Goal: Information Seeking & Learning: Check status

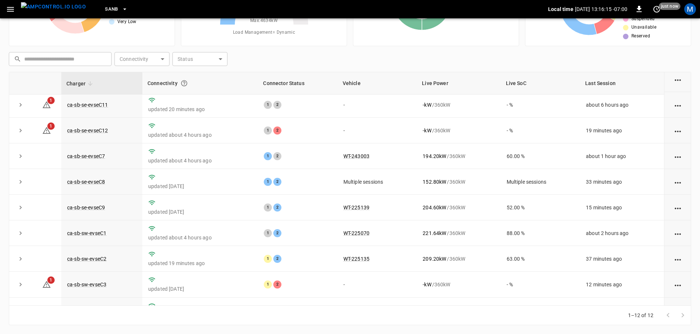
scroll to position [102, 0]
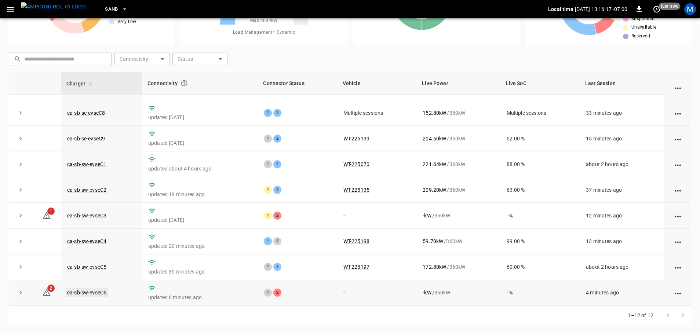
click at [101, 290] on link "ca-sb-sw-evseC6" at bounding box center [87, 292] width 42 height 9
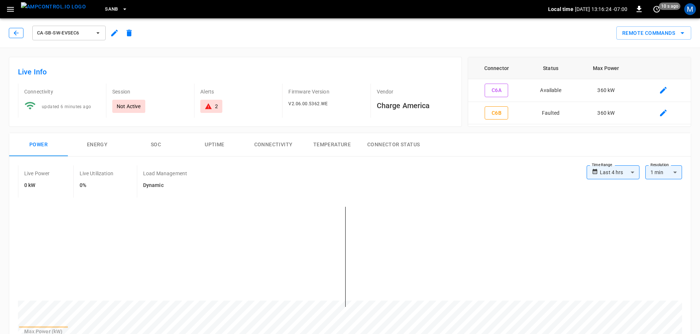
click at [12, 30] on button "button" at bounding box center [16, 33] width 15 height 10
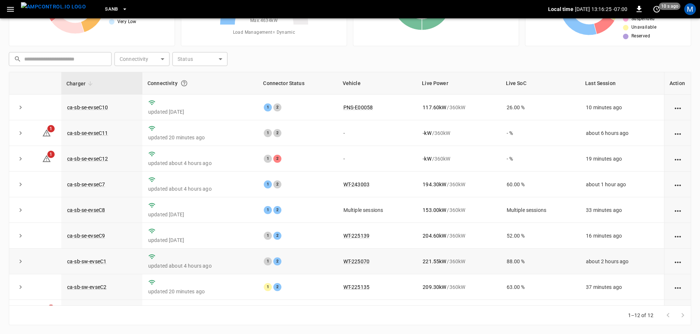
scroll to position [102, 0]
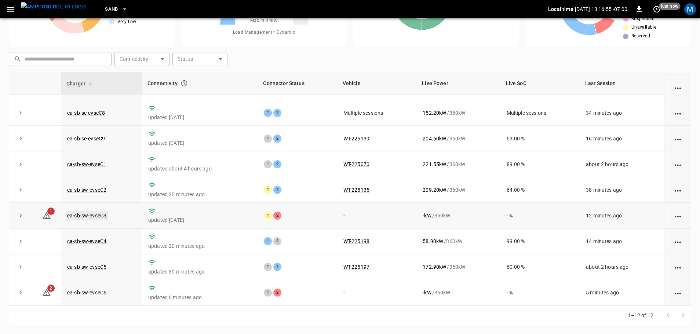
click at [105, 215] on link "ca-sb-sw-evseC3" at bounding box center [87, 215] width 42 height 9
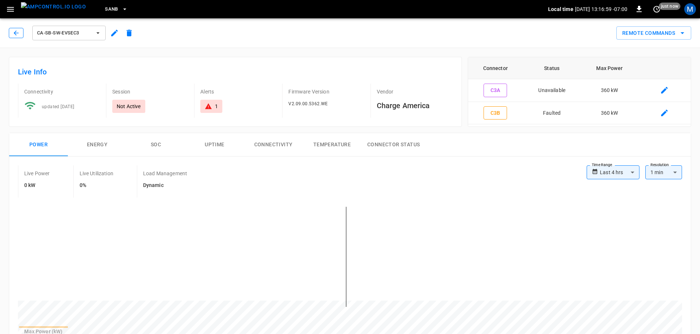
click at [17, 33] on icon "button" at bounding box center [16, 32] width 5 height 5
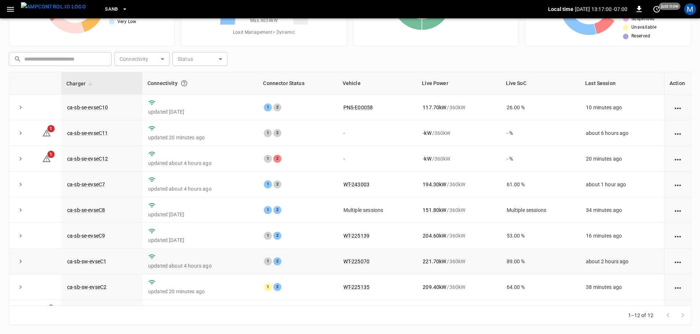
scroll to position [102, 0]
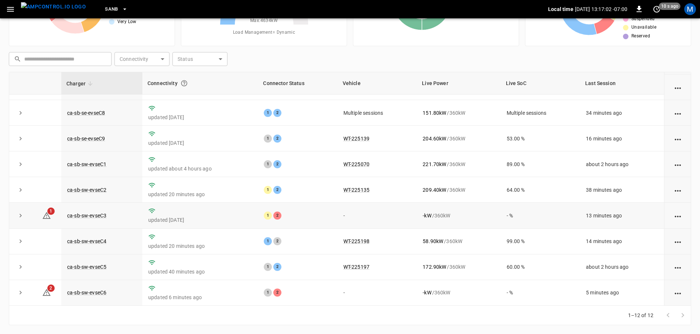
click at [87, 219] on td "ca-sb-sw-evseC3" at bounding box center [101, 216] width 81 height 26
click at [92, 215] on link "ca-sb-sw-evseC3" at bounding box center [87, 215] width 42 height 9
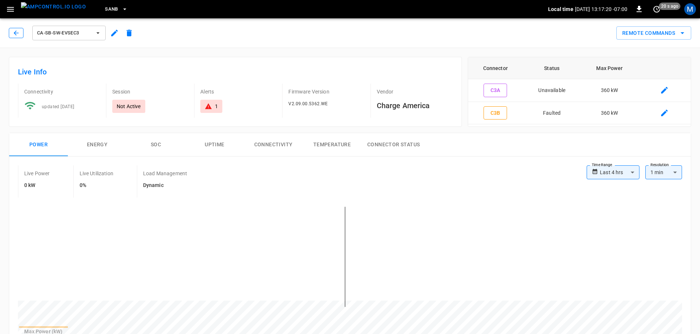
click at [14, 35] on icon "button" at bounding box center [15, 32] width 7 height 7
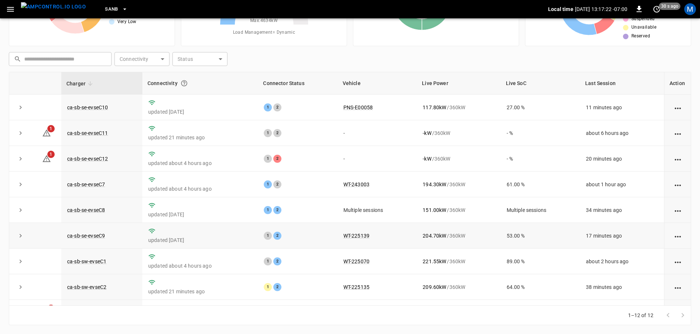
scroll to position [102, 0]
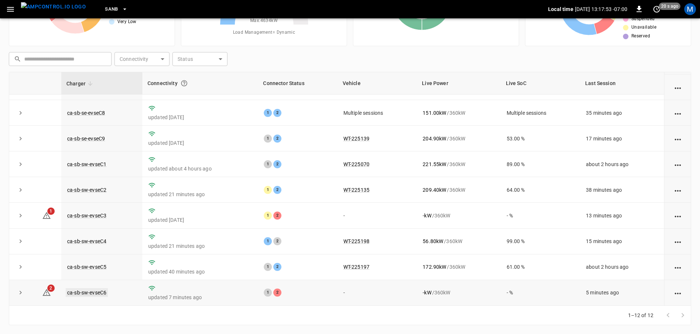
click at [103, 292] on link "ca-sb-sw-evseC6" at bounding box center [87, 292] width 42 height 9
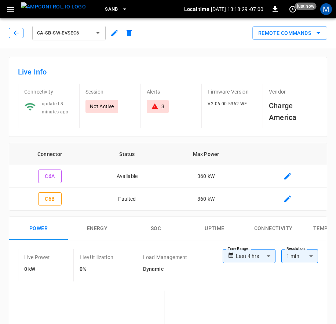
drag, startPoint x: 17, startPoint y: 29, endPoint x: 172, endPoint y: 112, distance: 176.0
click at [17, 29] on icon "button" at bounding box center [15, 32] width 7 height 7
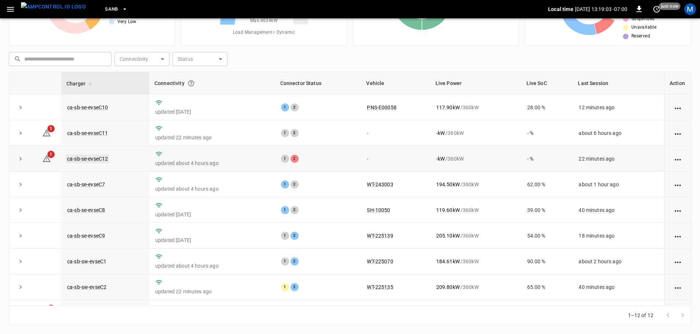
click at [108, 160] on link "ca-sb-se-evseC12" at bounding box center [88, 159] width 44 height 9
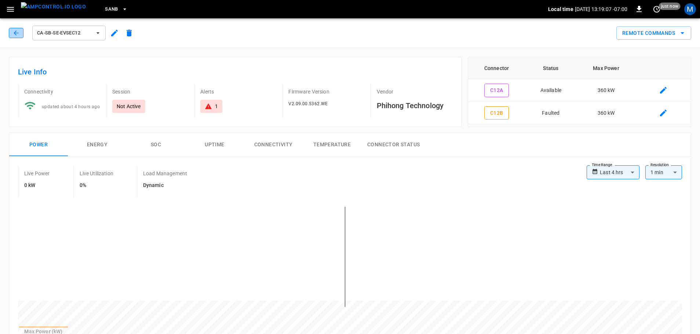
click at [17, 33] on icon "button" at bounding box center [15, 32] width 7 height 7
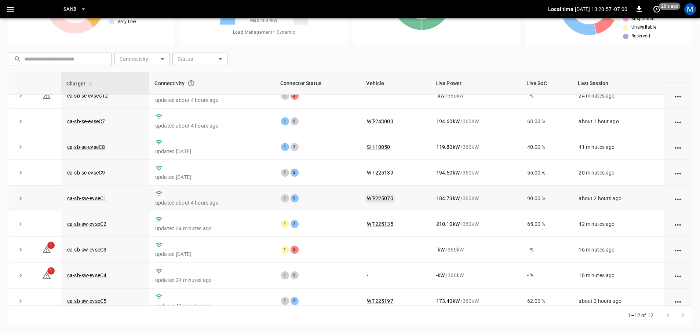
scroll to position [102, 0]
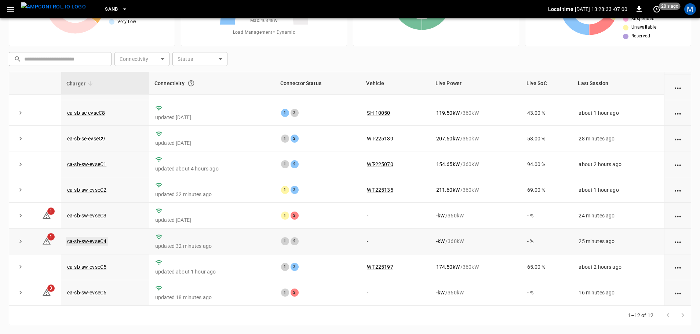
click at [89, 238] on link "ca-sb-sw-evseC4" at bounding box center [87, 241] width 42 height 9
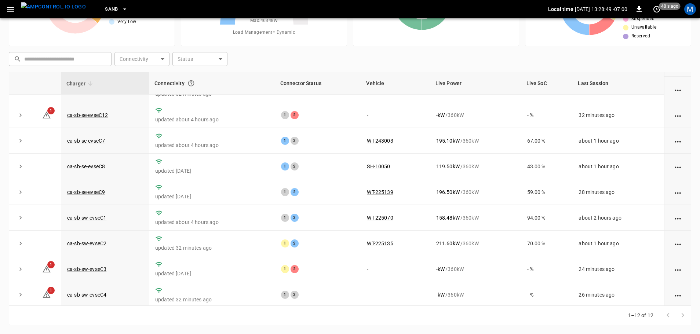
scroll to position [102, 0]
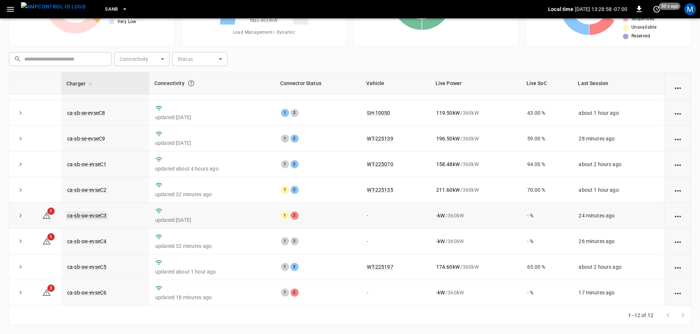
click at [105, 215] on link "ca-sb-sw-evseC3" at bounding box center [87, 215] width 42 height 9
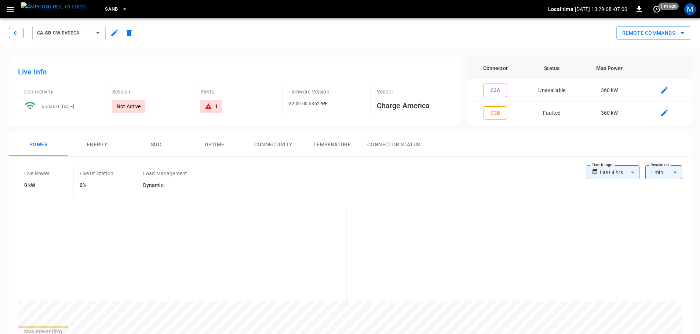
click at [17, 35] on icon "button" at bounding box center [15, 32] width 7 height 7
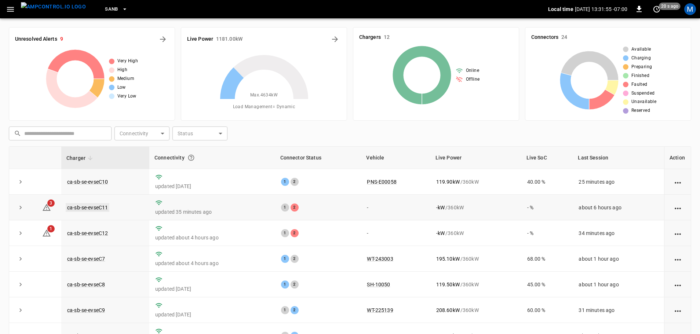
click at [99, 210] on link "ca-sb-se-evseC11" at bounding box center [88, 207] width 44 height 9
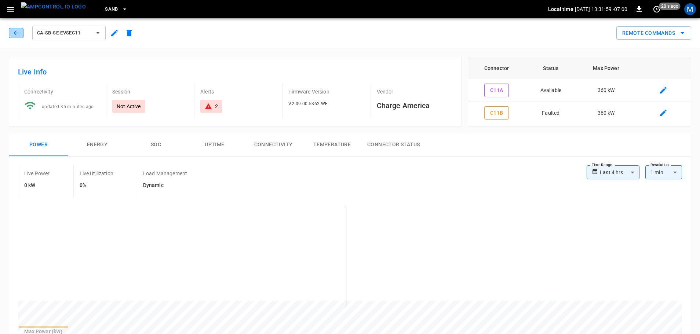
click at [14, 28] on button "button" at bounding box center [16, 33] width 15 height 10
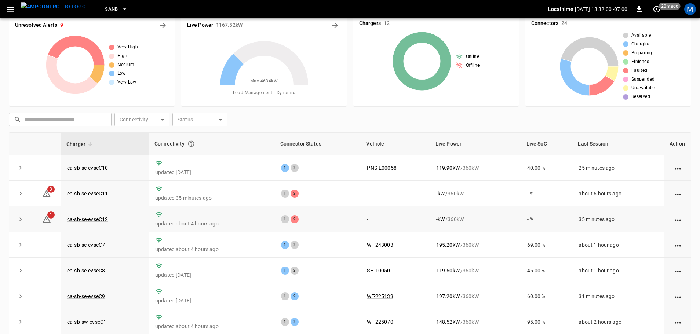
scroll to position [75, 0]
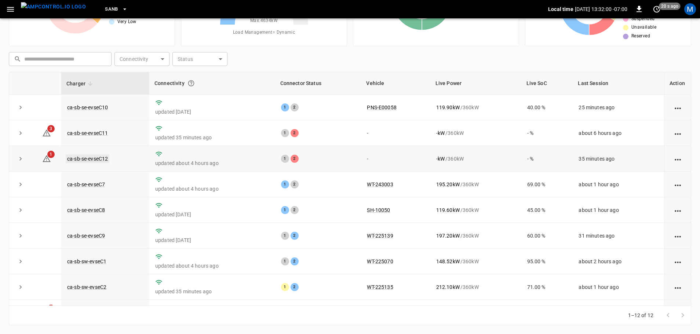
click at [99, 157] on link "ca-sb-se-evseC12" at bounding box center [88, 159] width 44 height 9
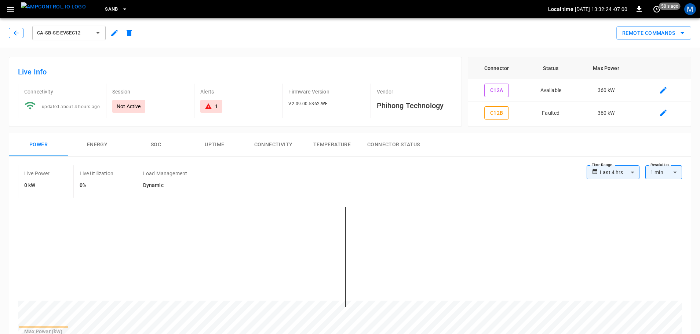
click at [18, 37] on button "button" at bounding box center [16, 33] width 15 height 10
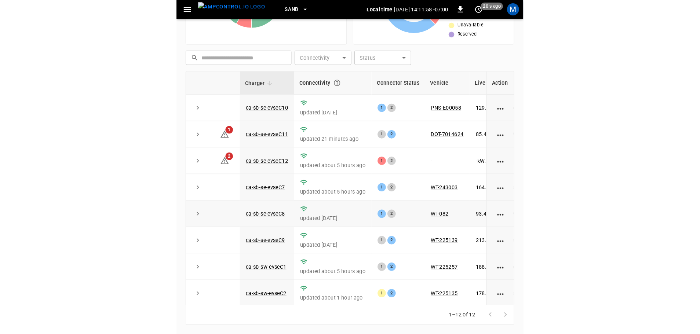
scroll to position [75, 0]
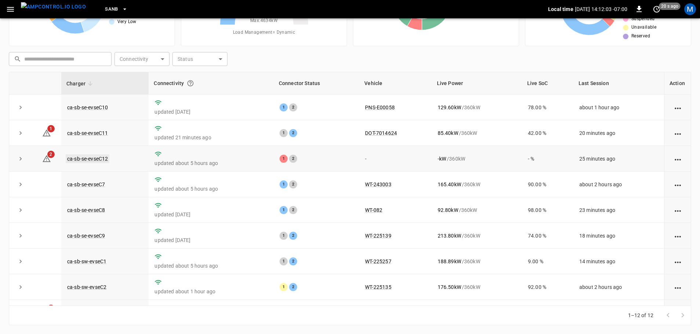
click at [99, 160] on link "ca-sb-se-evseC12" at bounding box center [88, 159] width 44 height 9
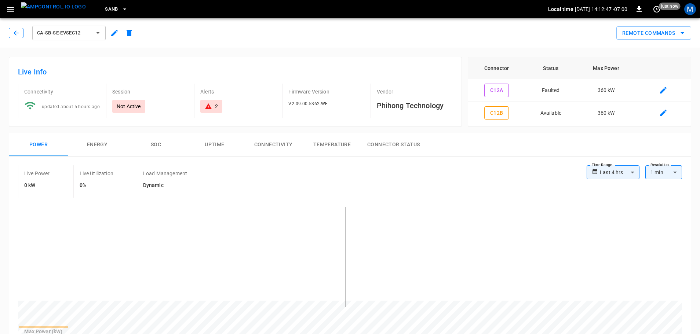
click at [15, 29] on button "button" at bounding box center [16, 33] width 15 height 10
